Goal: Communication & Community: Participate in discussion

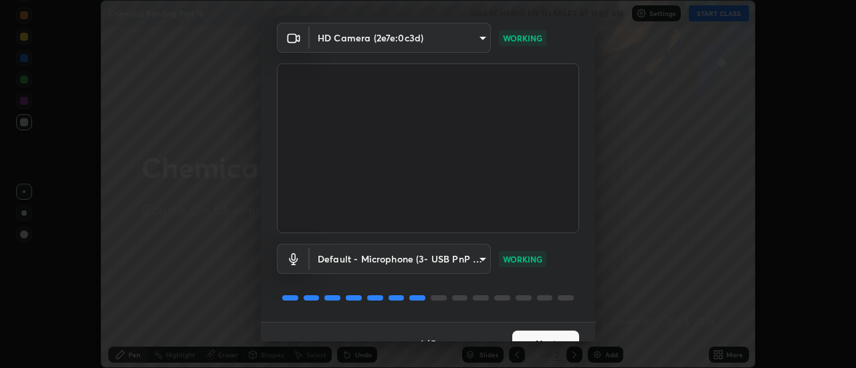
scroll to position [70, 0]
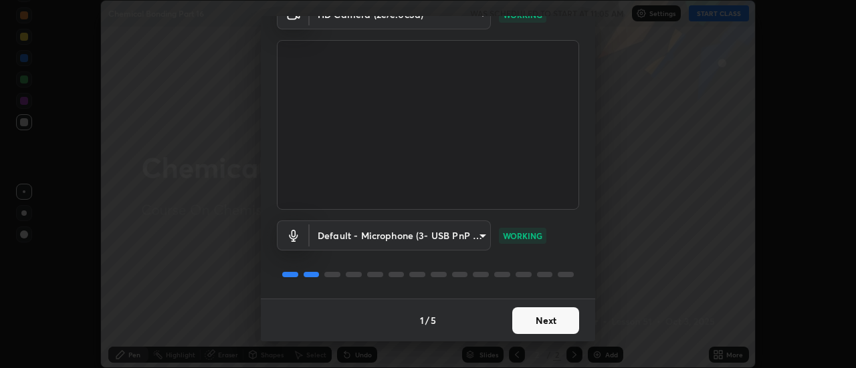
click at [558, 324] on button "Next" at bounding box center [545, 321] width 67 height 27
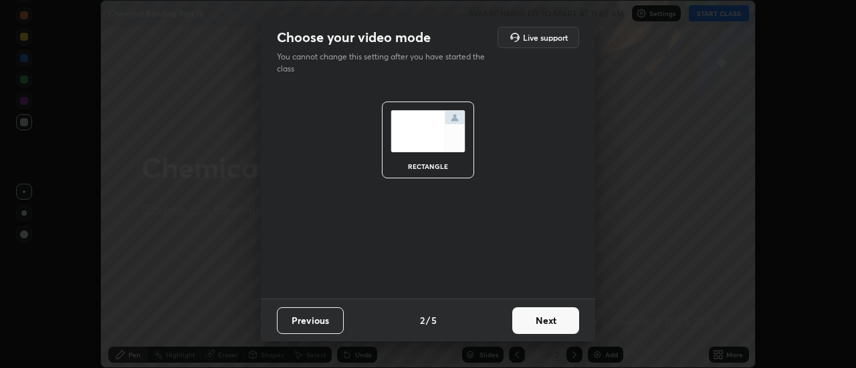
click at [556, 323] on button "Next" at bounding box center [545, 321] width 67 height 27
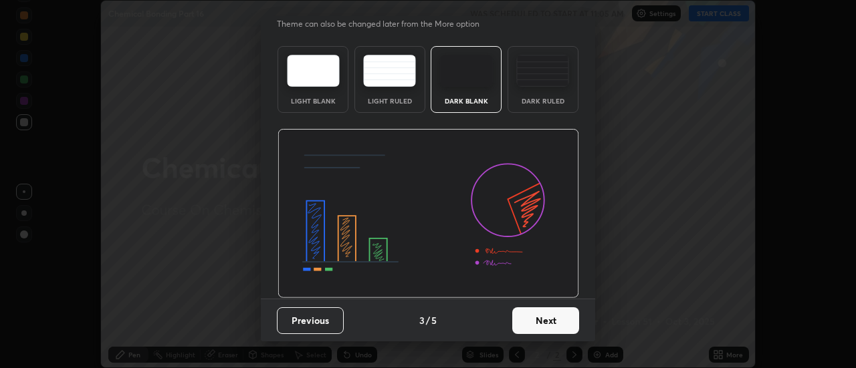
scroll to position [32, 0]
click at [556, 325] on button "Next" at bounding box center [545, 321] width 67 height 27
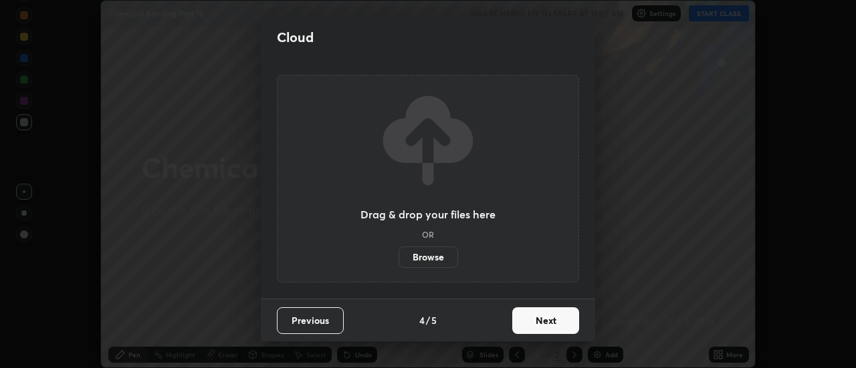
scroll to position [0, 0]
click at [551, 326] on button "Next" at bounding box center [545, 321] width 67 height 27
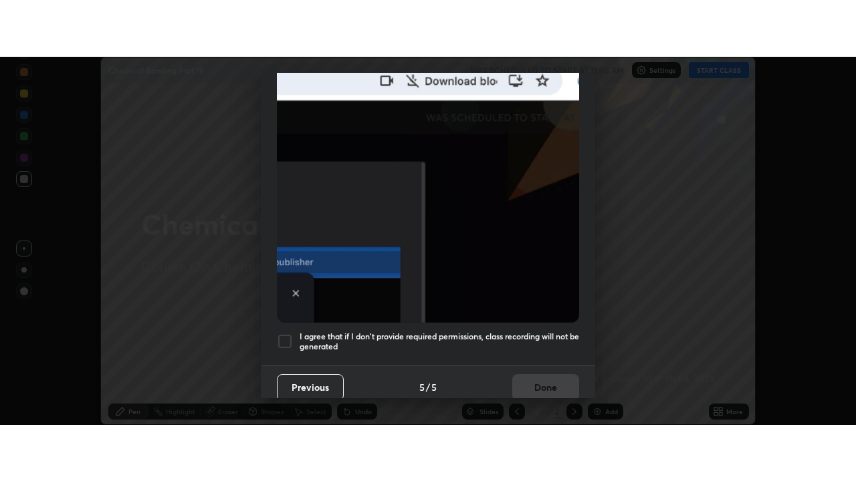
scroll to position [343, 0]
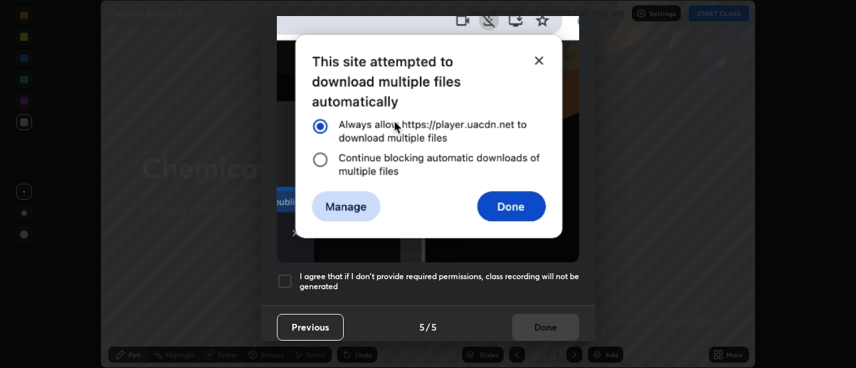
click at [281, 273] on div at bounding box center [285, 281] width 16 height 16
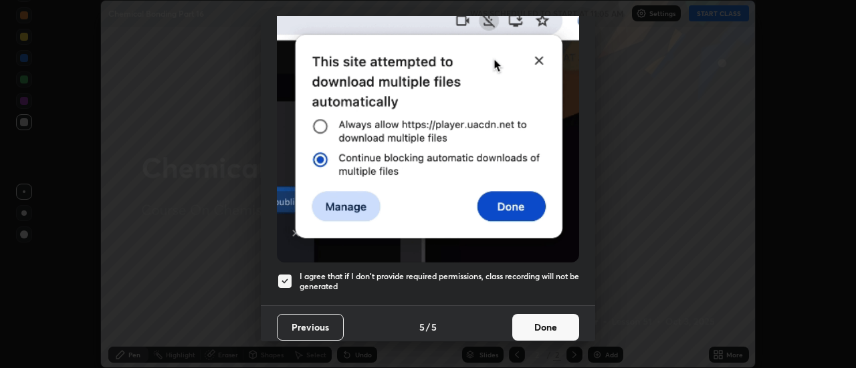
click at [536, 327] on button "Done" at bounding box center [545, 327] width 67 height 27
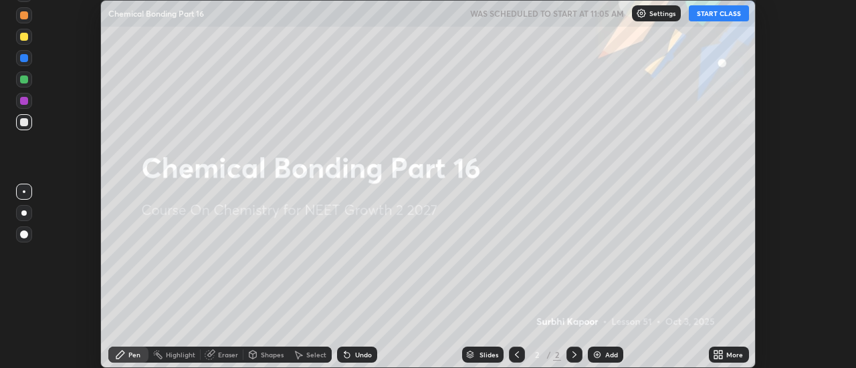
click at [713, 14] on button "START CLASS" at bounding box center [719, 13] width 60 height 16
click at [721, 357] on icon at bounding box center [720, 357] width 3 height 3
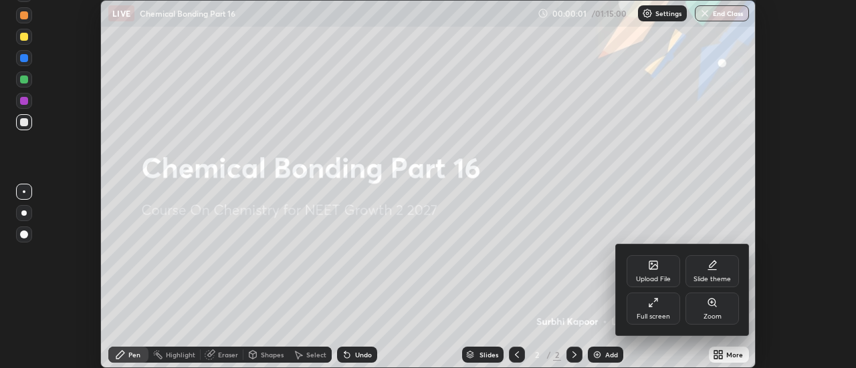
click at [661, 314] on div "Full screen" at bounding box center [653, 317] width 33 height 7
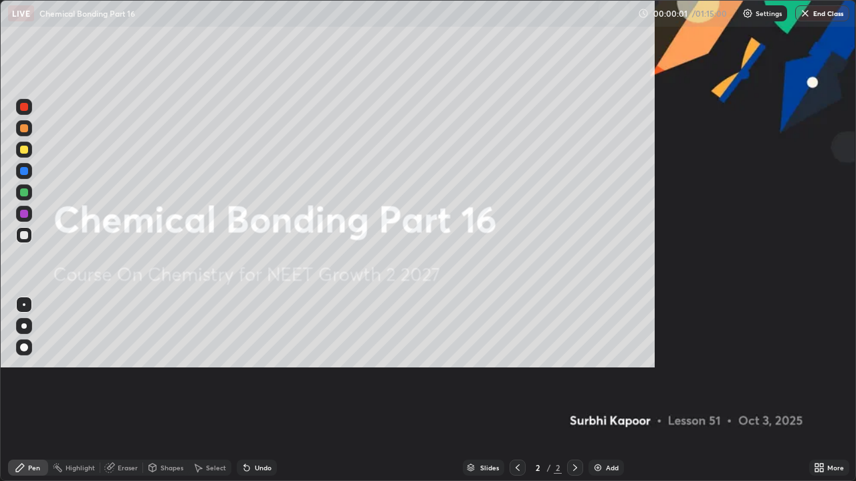
scroll to position [481, 856]
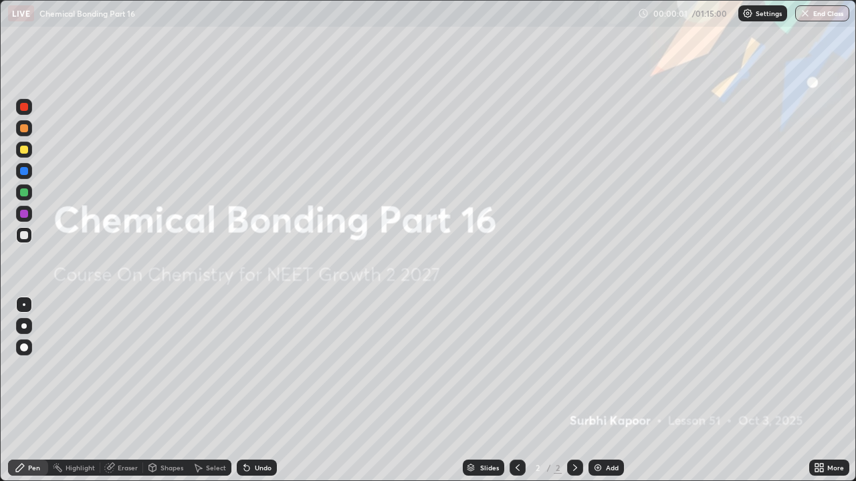
click at [613, 368] on div "Add" at bounding box center [612, 468] width 13 height 7
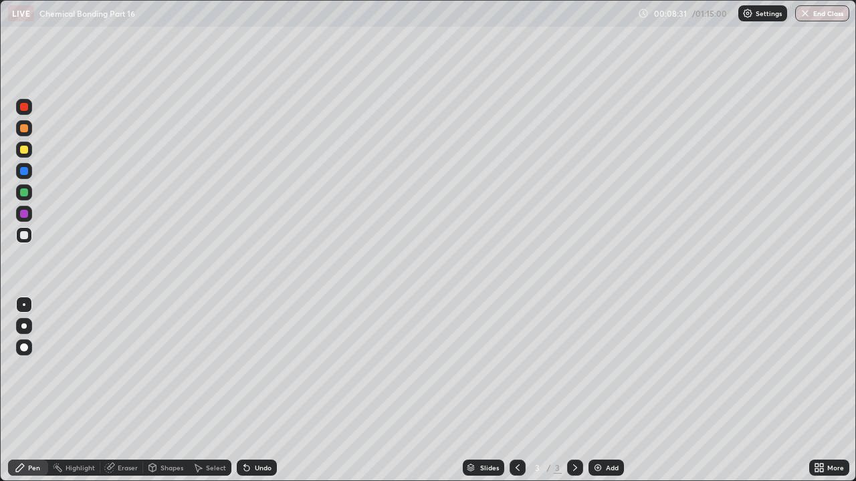
click at [612, 368] on div "Add" at bounding box center [612, 468] width 13 height 7
click at [604, 368] on div "Add" at bounding box center [605, 468] width 35 height 16
click at [516, 368] on icon at bounding box center [517, 468] width 11 height 11
click at [607, 368] on div "Add" at bounding box center [612, 468] width 13 height 7
click at [516, 368] on icon at bounding box center [517, 468] width 11 height 11
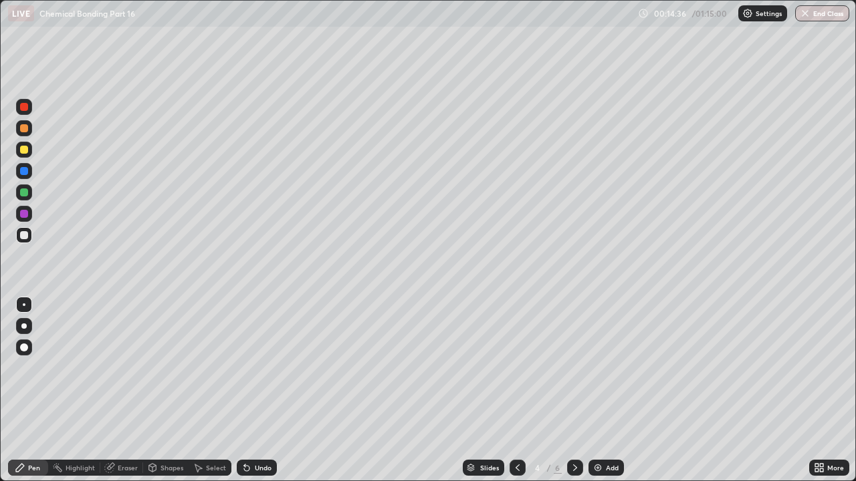
click at [568, 368] on div at bounding box center [575, 468] width 16 height 16
click at [596, 368] on img at bounding box center [597, 468] width 11 height 11
click at [254, 368] on div "Undo" at bounding box center [257, 468] width 40 height 16
click at [255, 368] on div "Undo" at bounding box center [263, 468] width 17 height 7
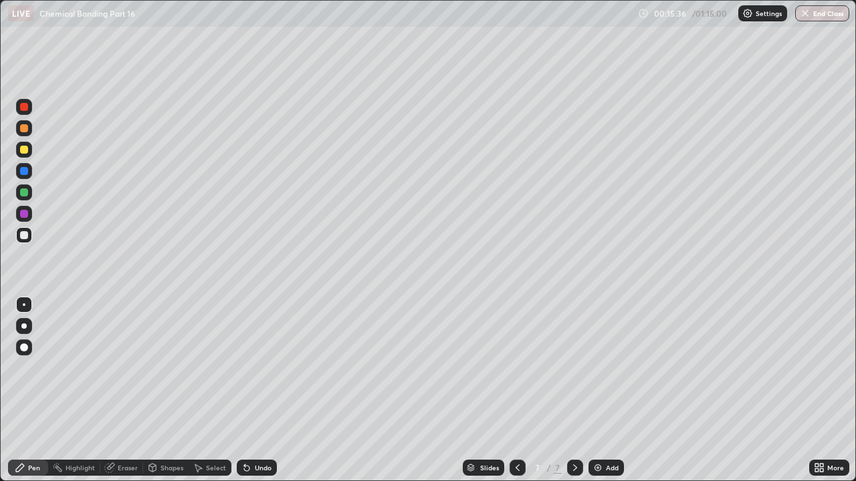
click at [252, 368] on div "Undo" at bounding box center [257, 468] width 40 height 16
click at [255, 368] on div "Undo" at bounding box center [263, 468] width 17 height 7
click at [517, 368] on icon at bounding box center [517, 468] width 11 height 11
click at [516, 368] on icon at bounding box center [517, 468] width 11 height 11
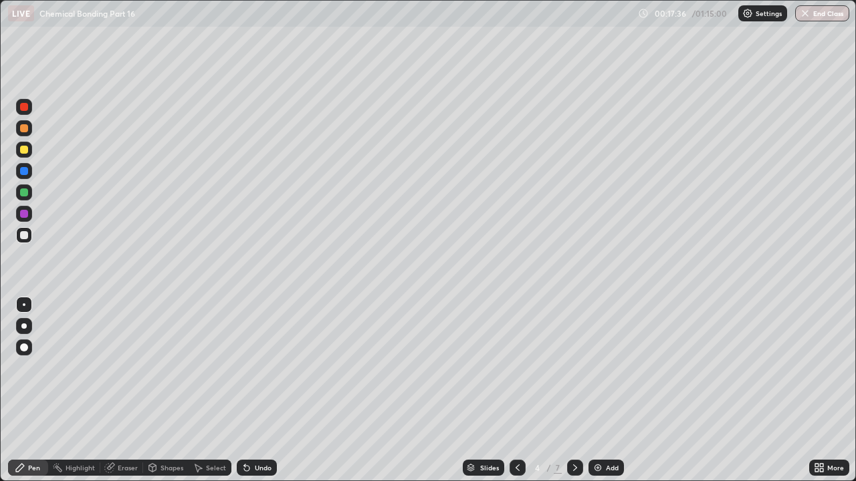
click at [131, 368] on div "Eraser" at bounding box center [121, 468] width 43 height 16
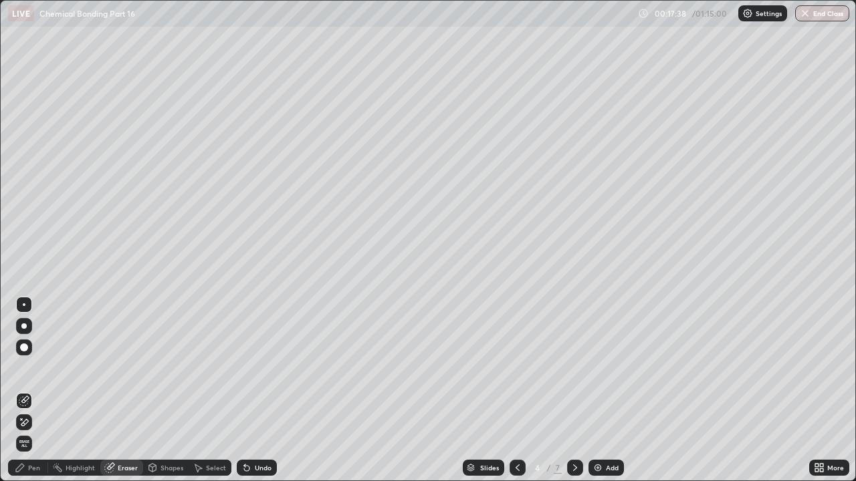
click at [35, 368] on div "Pen" at bounding box center [34, 468] width 12 height 7
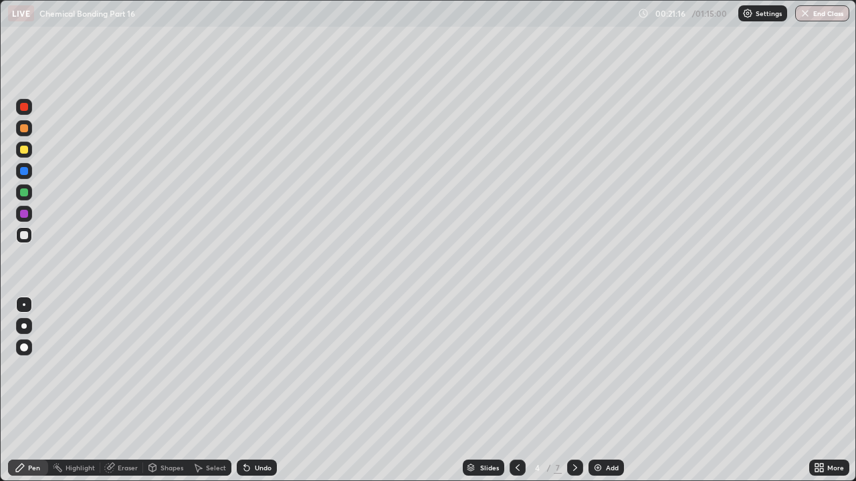
click at [574, 368] on icon at bounding box center [575, 468] width 11 height 11
click at [606, 368] on div "Add" at bounding box center [612, 468] width 13 height 7
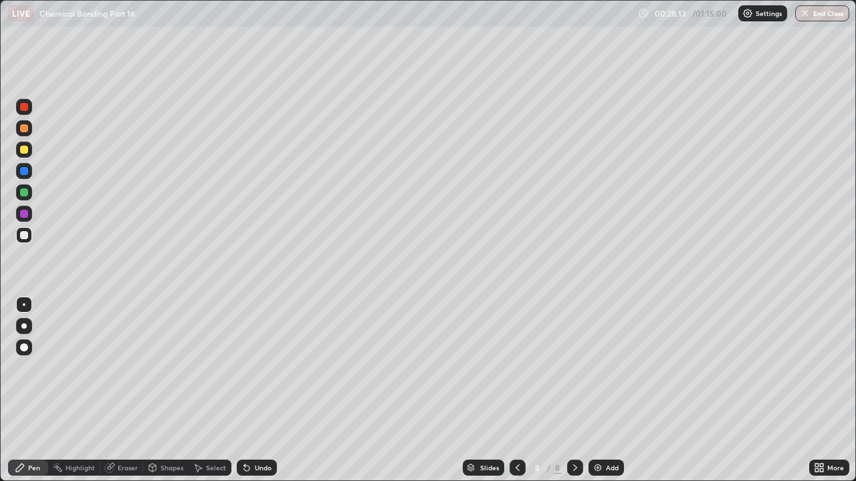
click at [262, 368] on div "Undo" at bounding box center [263, 468] width 17 height 7
click at [261, 368] on div "Undo" at bounding box center [263, 468] width 17 height 7
click at [606, 368] on div "Add" at bounding box center [612, 468] width 13 height 7
click at [259, 368] on div "Undo" at bounding box center [263, 468] width 17 height 7
click at [261, 368] on div "Undo" at bounding box center [263, 468] width 17 height 7
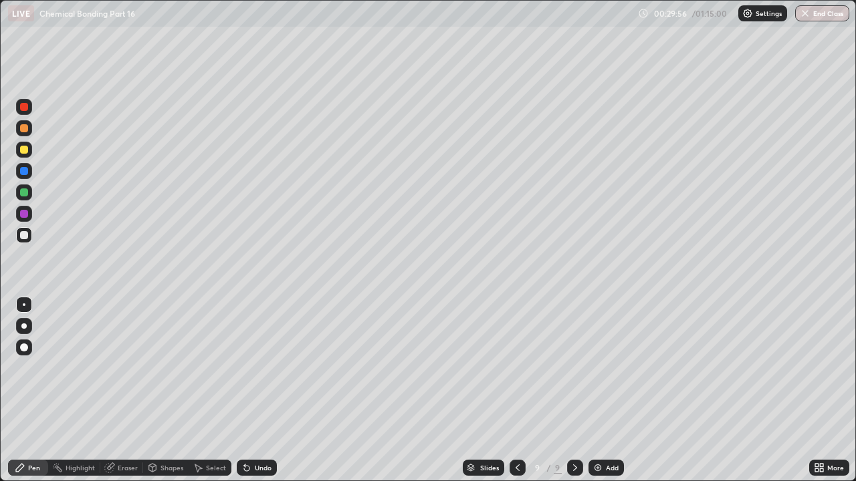
click at [254, 368] on div "Undo" at bounding box center [257, 468] width 40 height 16
click at [250, 368] on div "Undo" at bounding box center [257, 468] width 40 height 16
click at [249, 368] on div "Undo" at bounding box center [257, 468] width 40 height 16
click at [252, 368] on div "Undo" at bounding box center [257, 468] width 40 height 16
click at [249, 368] on div "Undo" at bounding box center [257, 468] width 40 height 16
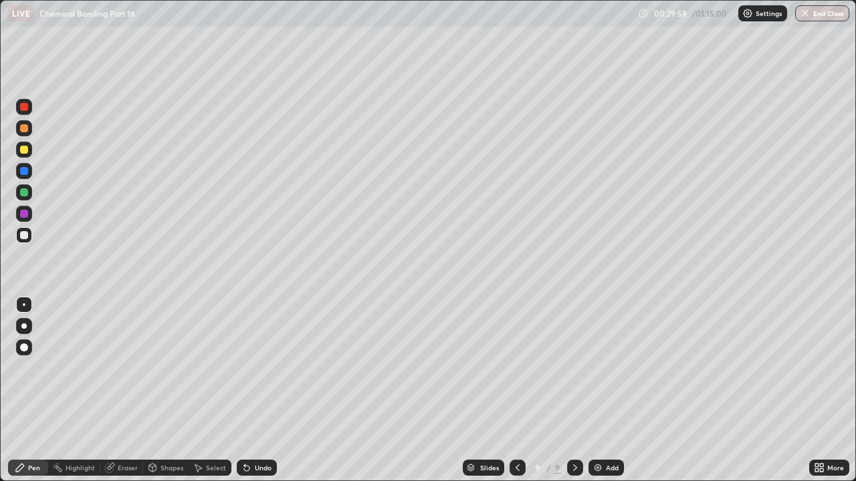
click at [249, 368] on div "Undo" at bounding box center [257, 468] width 40 height 16
click at [243, 368] on div "Undo" at bounding box center [253, 468] width 45 height 27
click at [248, 368] on div "Undo" at bounding box center [257, 468] width 40 height 16
click at [132, 368] on div "Eraser" at bounding box center [121, 468] width 43 height 16
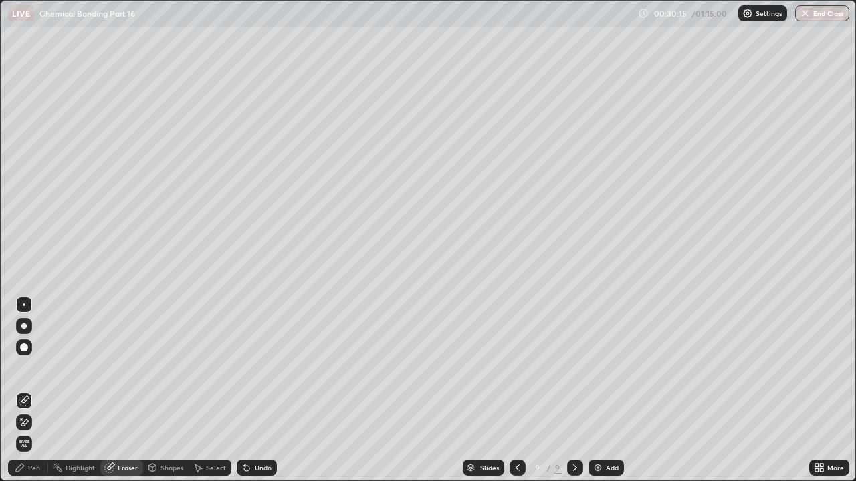
click at [35, 368] on div "Pen" at bounding box center [34, 468] width 12 height 7
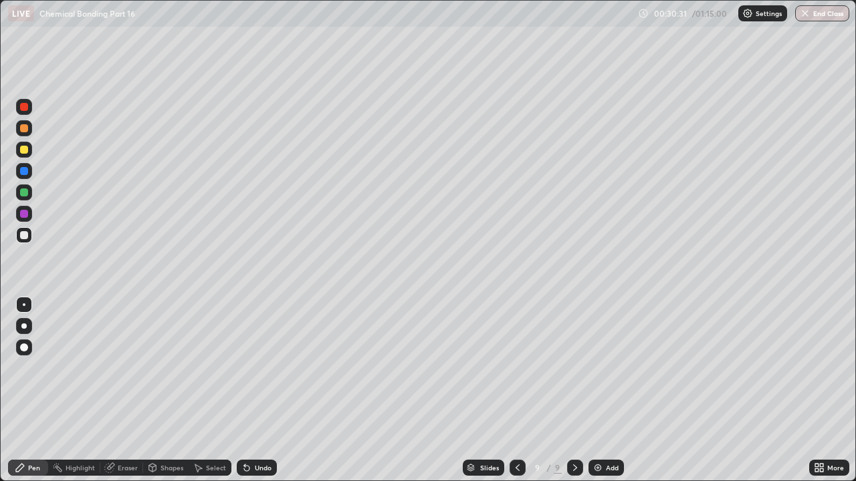
click at [130, 368] on div "Eraser" at bounding box center [128, 468] width 20 height 7
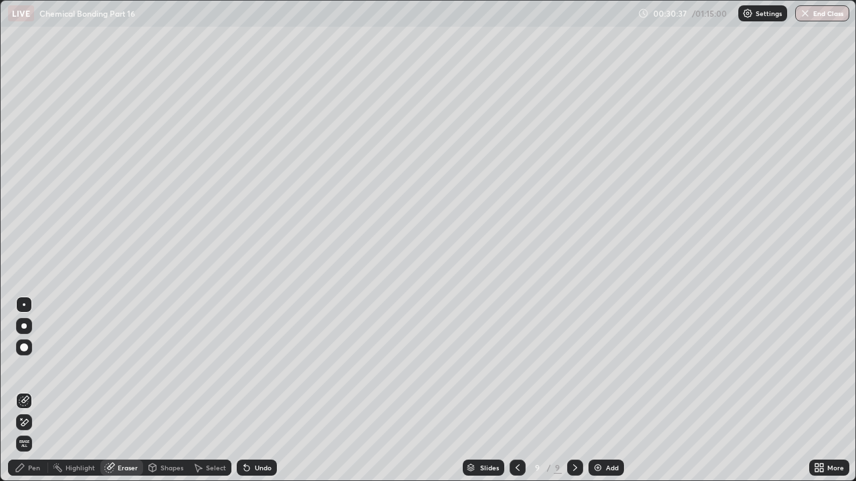
click at [40, 368] on div "Pen" at bounding box center [28, 468] width 40 height 16
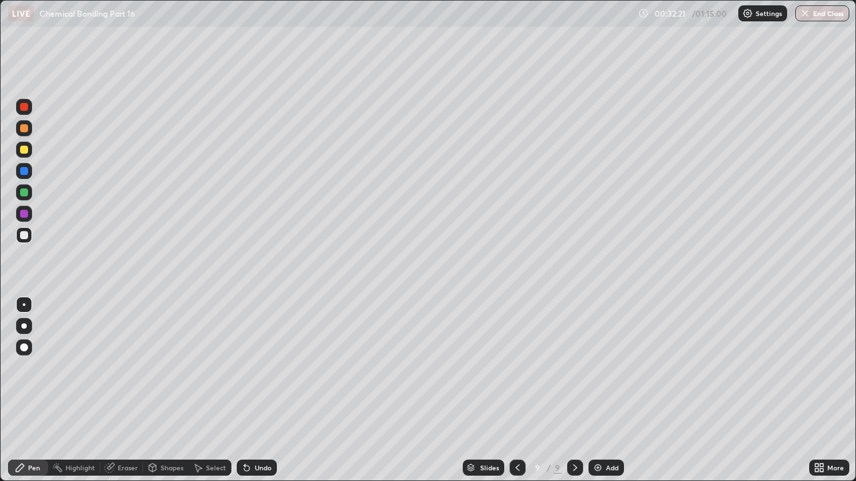
click at [518, 368] on icon at bounding box center [517, 468] width 11 height 11
click at [520, 368] on div at bounding box center [518, 468] width 16 height 16
click at [574, 368] on icon at bounding box center [575, 468] width 11 height 11
click at [579, 368] on div at bounding box center [575, 468] width 16 height 16
click at [126, 368] on div "Eraser" at bounding box center [128, 468] width 20 height 7
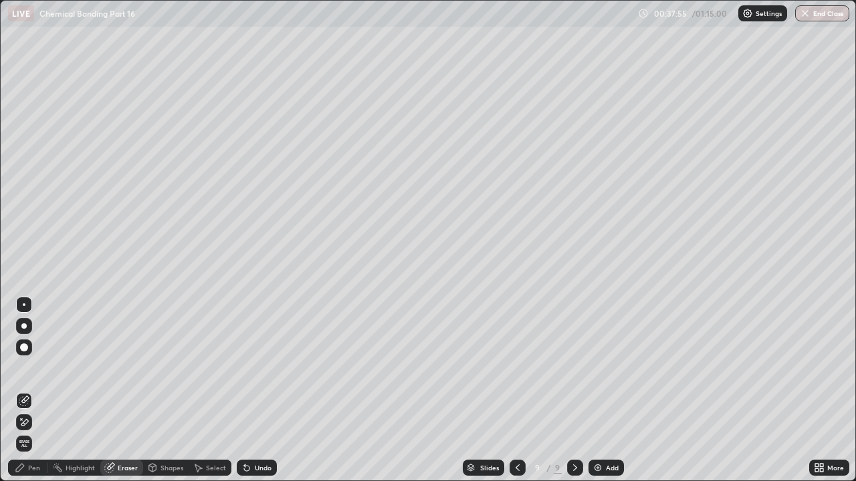
click at [26, 368] on div "Pen" at bounding box center [28, 468] width 40 height 16
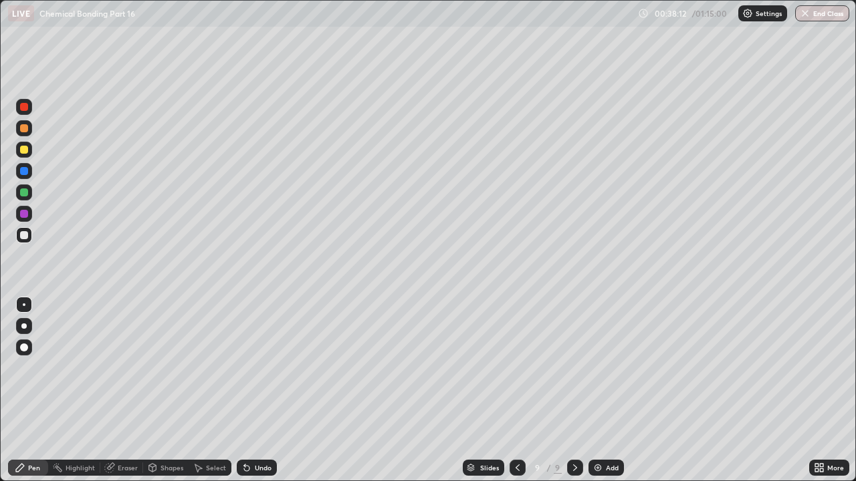
click at [606, 368] on div "Add" at bounding box center [612, 468] width 13 height 7
click at [614, 368] on div "Add" at bounding box center [605, 468] width 35 height 16
click at [265, 368] on div "Undo" at bounding box center [263, 468] width 17 height 7
click at [266, 368] on div "Undo" at bounding box center [257, 468] width 40 height 16
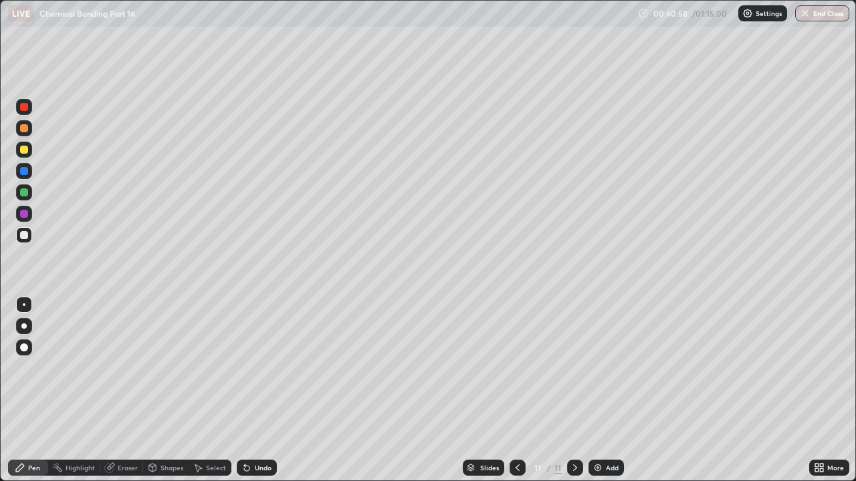
click at [269, 368] on div "Undo" at bounding box center [263, 468] width 17 height 7
click at [271, 368] on div "Undo" at bounding box center [257, 468] width 40 height 16
click at [518, 368] on icon at bounding box center [517, 468] width 11 height 11
click at [570, 368] on div at bounding box center [575, 468] width 16 height 16
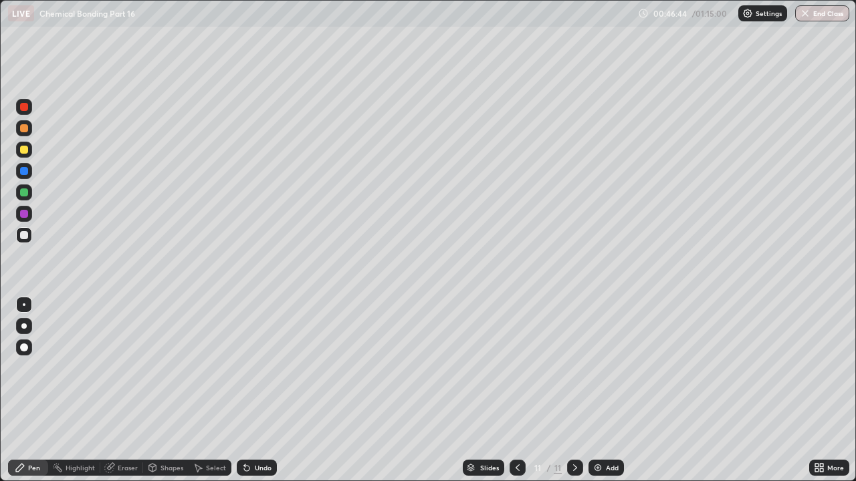
click at [611, 368] on div "Add" at bounding box center [612, 468] width 13 height 7
click at [121, 368] on div "Eraser" at bounding box center [121, 468] width 43 height 16
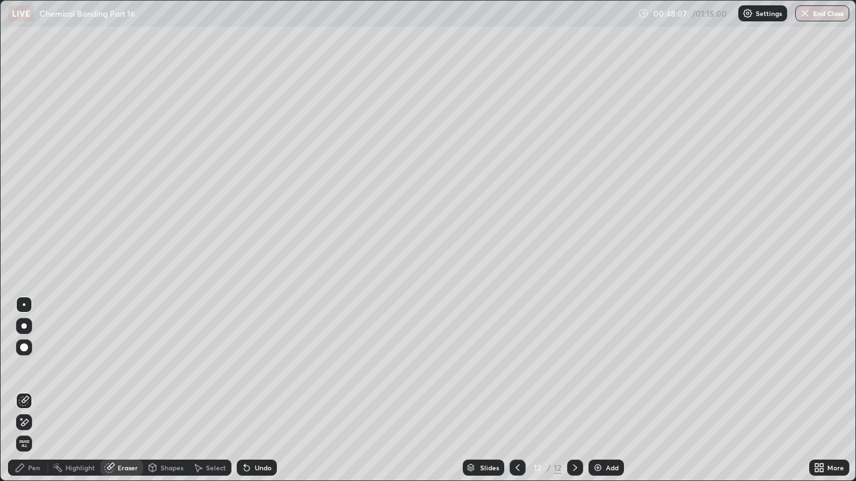
click at [33, 368] on div "Pen" at bounding box center [28, 468] width 40 height 16
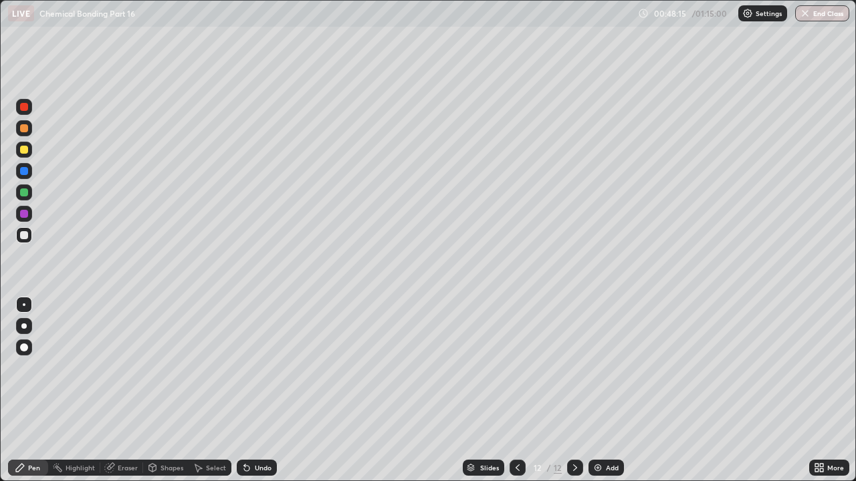
click at [245, 368] on div "Undo" at bounding box center [257, 468] width 40 height 16
click at [128, 368] on div "Eraser" at bounding box center [128, 468] width 20 height 7
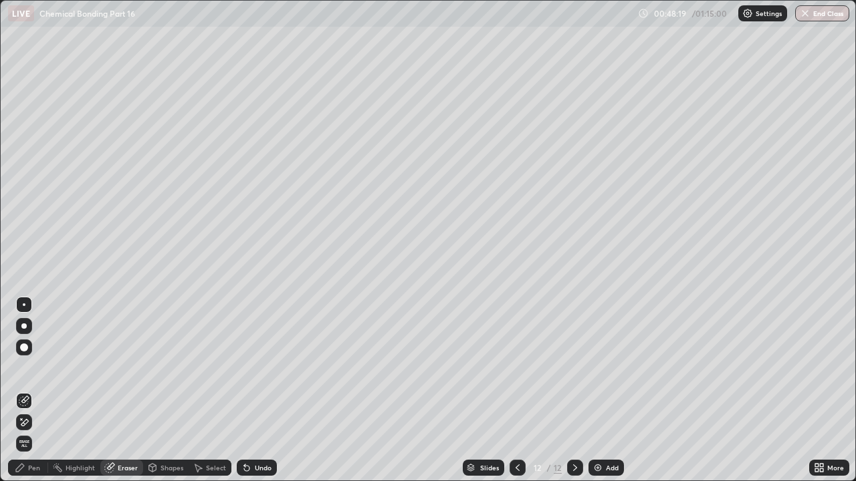
click at [33, 368] on div "Pen" at bounding box center [28, 468] width 40 height 16
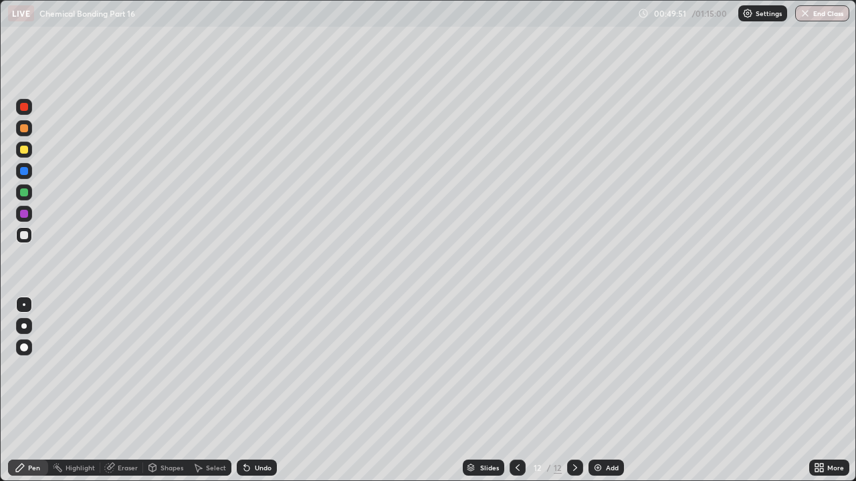
click at [606, 368] on div "Add" at bounding box center [612, 468] width 13 height 7
click at [610, 368] on div "Add" at bounding box center [605, 468] width 35 height 16
click at [612, 368] on div "Add" at bounding box center [605, 468] width 35 height 16
click at [260, 368] on div "Undo" at bounding box center [263, 468] width 17 height 7
click at [125, 368] on div "Eraser" at bounding box center [128, 468] width 20 height 7
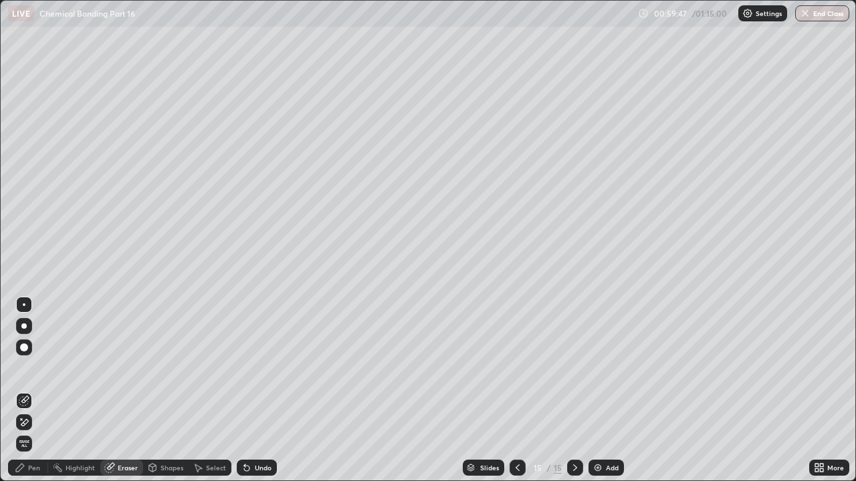
click at [38, 368] on div "Pen" at bounding box center [34, 468] width 12 height 7
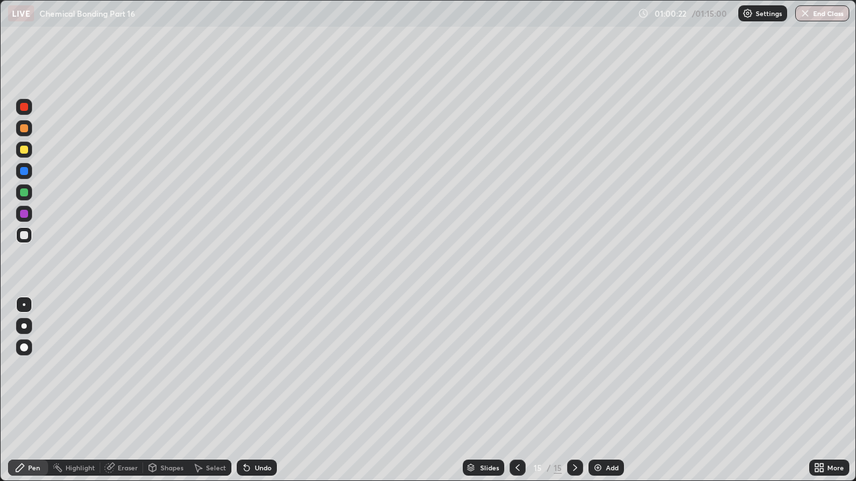
click at [607, 368] on div "Add" at bounding box center [605, 468] width 35 height 16
click at [524, 368] on div at bounding box center [518, 468] width 16 height 27
click at [573, 368] on icon at bounding box center [575, 468] width 11 height 11
click at [514, 368] on icon at bounding box center [517, 468] width 11 height 11
click at [516, 368] on icon at bounding box center [517, 468] width 11 height 11
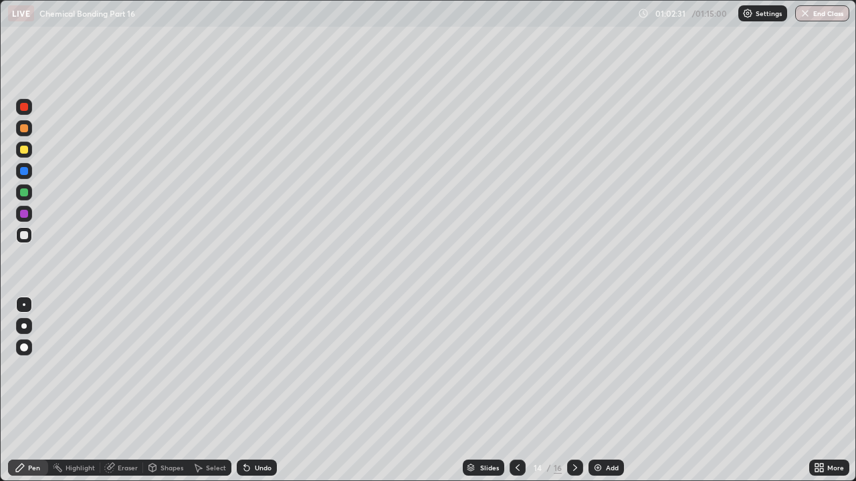
click at [574, 368] on icon at bounding box center [575, 468] width 11 height 11
click at [520, 368] on icon at bounding box center [517, 468] width 11 height 11
click at [517, 368] on div at bounding box center [518, 468] width 16 height 16
click at [589, 368] on div "Add" at bounding box center [605, 468] width 35 height 16
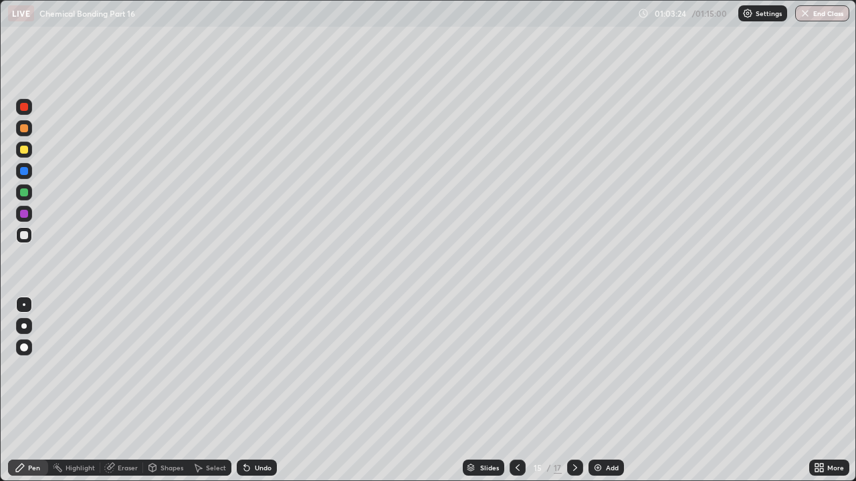
click at [574, 368] on icon at bounding box center [575, 468] width 11 height 11
click at [516, 368] on icon at bounding box center [517, 468] width 11 height 11
click at [515, 368] on icon at bounding box center [517, 468] width 11 height 11
click at [513, 368] on icon at bounding box center [517, 468] width 11 height 11
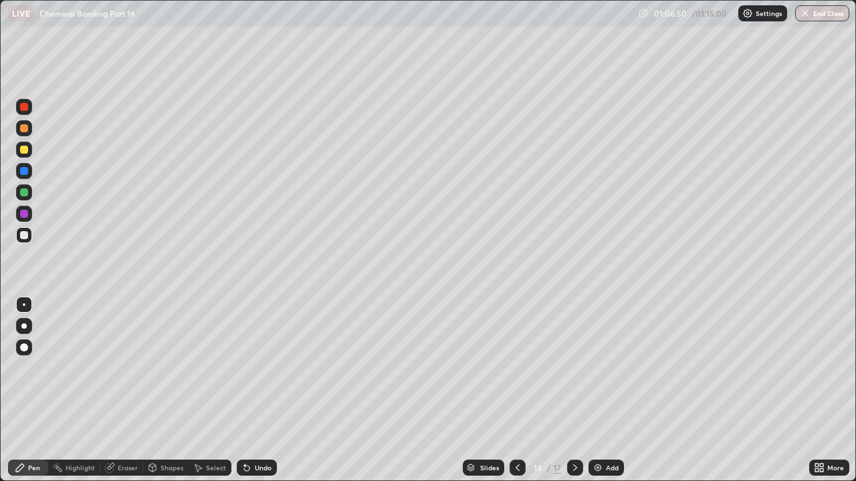
click at [573, 368] on icon at bounding box center [575, 468] width 11 height 11
click at [575, 368] on icon at bounding box center [575, 468] width 11 height 11
click at [574, 368] on icon at bounding box center [575, 468] width 11 height 11
click at [818, 15] on button "End Class" at bounding box center [822, 13] width 53 height 16
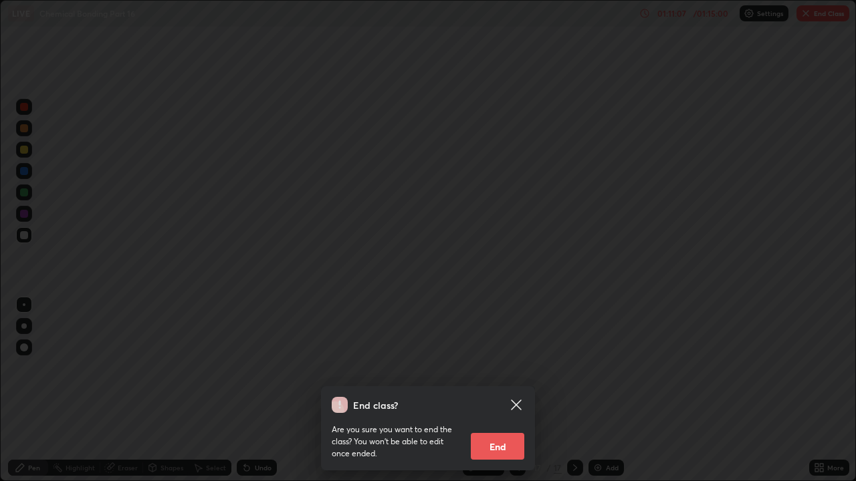
click at [499, 368] on button "End" at bounding box center [497, 446] width 53 height 27
